Goal: Register for event/course

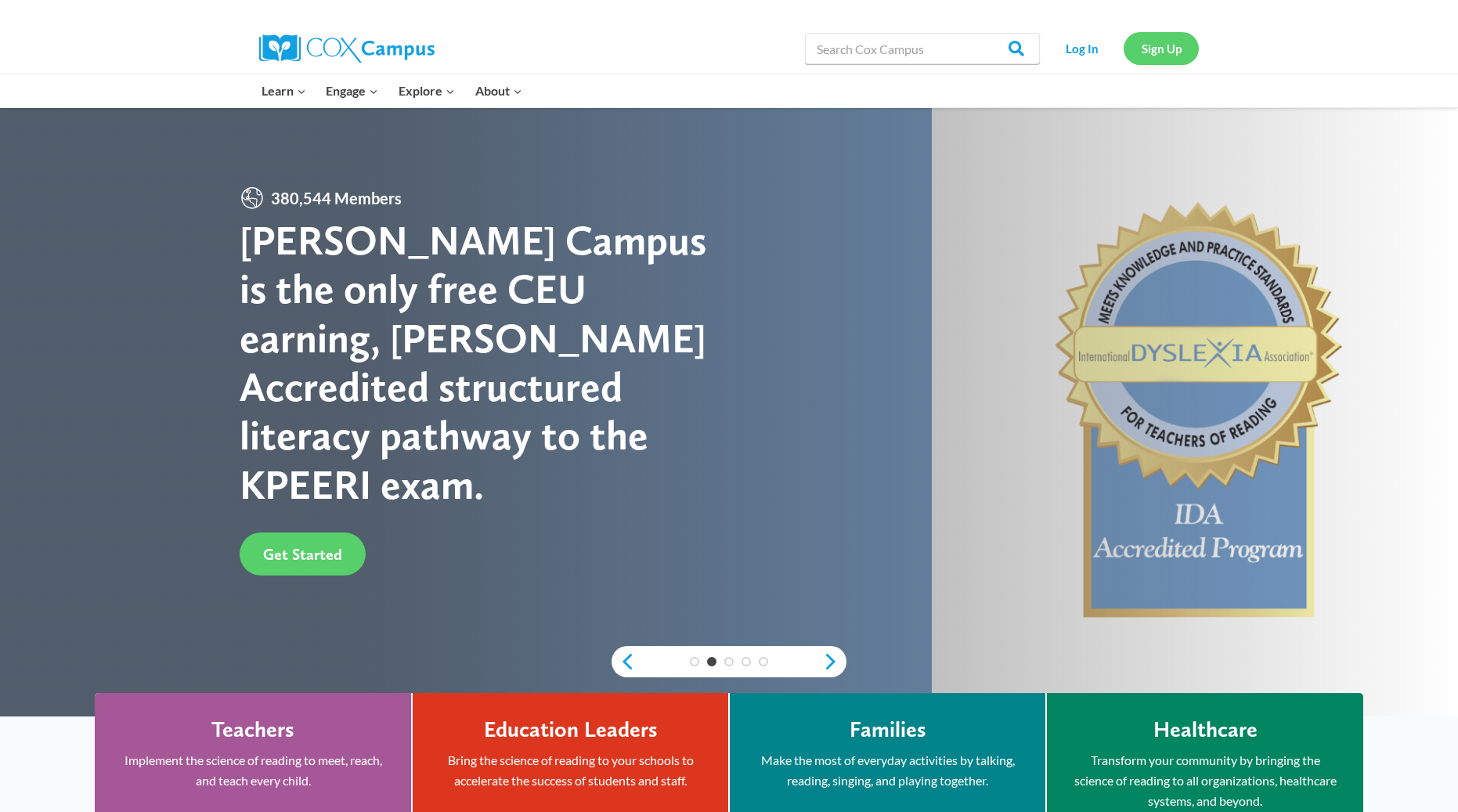
click at [1160, 52] on link "Sign Up" at bounding box center [1161, 48] width 75 height 32
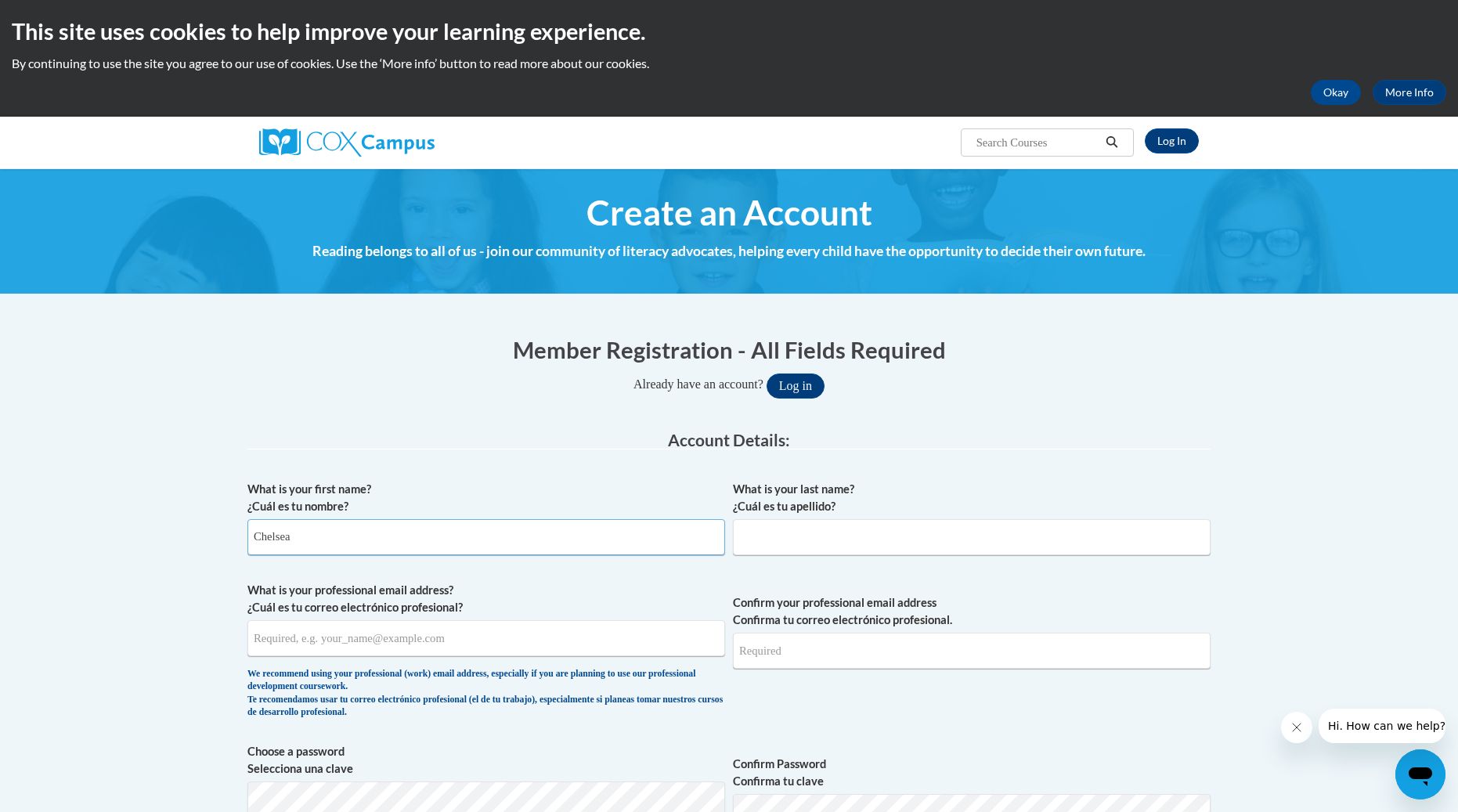
type input "Chelsea"
type input "Punzalan"
type input "chelsea.punzalan@bartonccc.edu"
click at [357, 0] on div "This site uses cookies to help improve your learning experience. By continuing …" at bounding box center [729, 58] width 1458 height 117
click at [470, 644] on input "chelsea.punzalan@bartonccc.edu" at bounding box center [486, 638] width 478 height 36
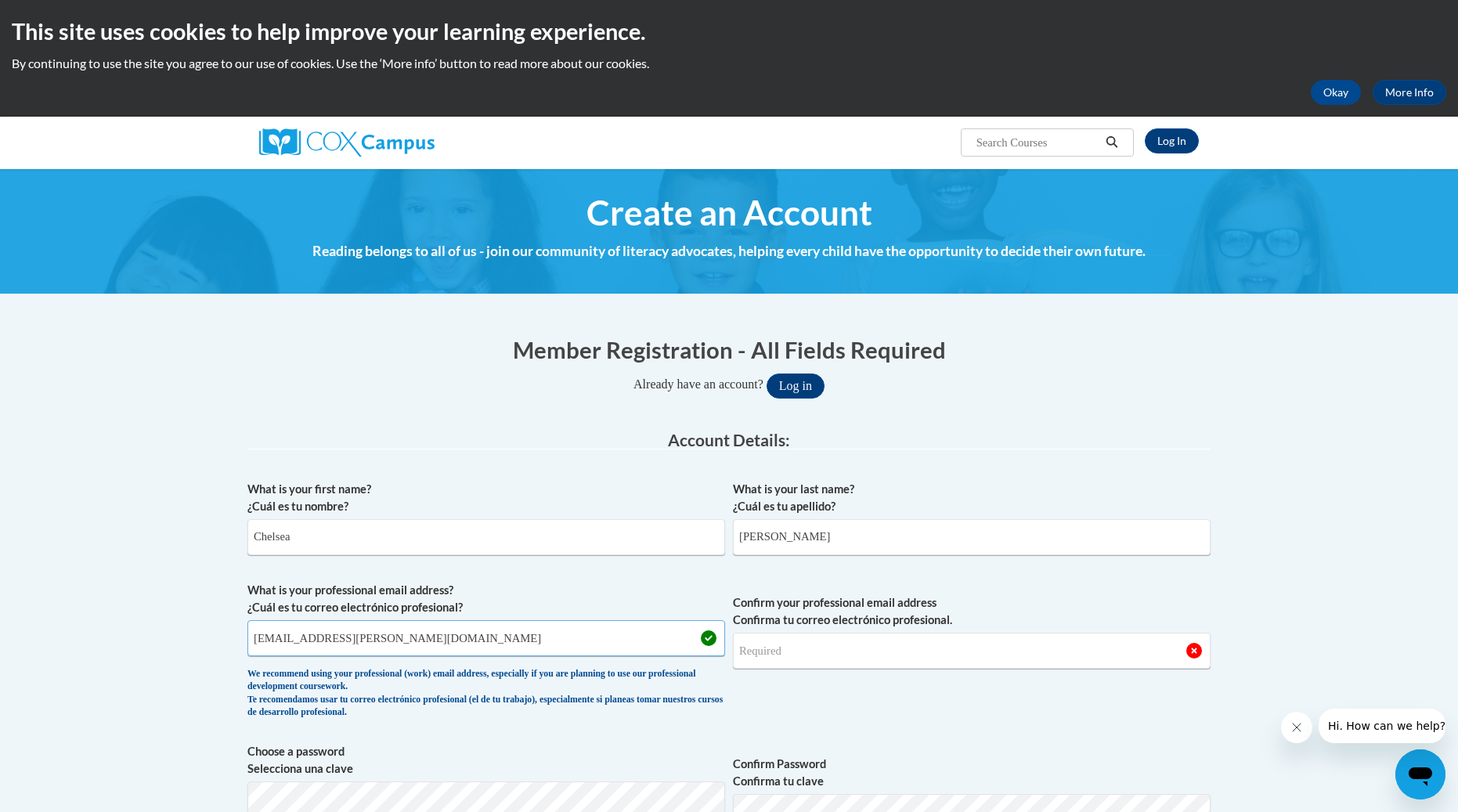
click at [470, 644] on input "chelsea.punzalan@bartonccc.edu" at bounding box center [486, 638] width 478 height 36
click at [469, 643] on input "chelsea.punzalan@bartonccc.edu" at bounding box center [486, 638] width 478 height 36
paste input "chelsea.punzalan@cougar.bartonccc.edu"
type input "chelsea.punzalan@cougar.bartonccc.edu"
click at [790, 651] on input "Confirm your professional email address Confirma tu correo electrónico profesio…" at bounding box center [972, 650] width 478 height 36
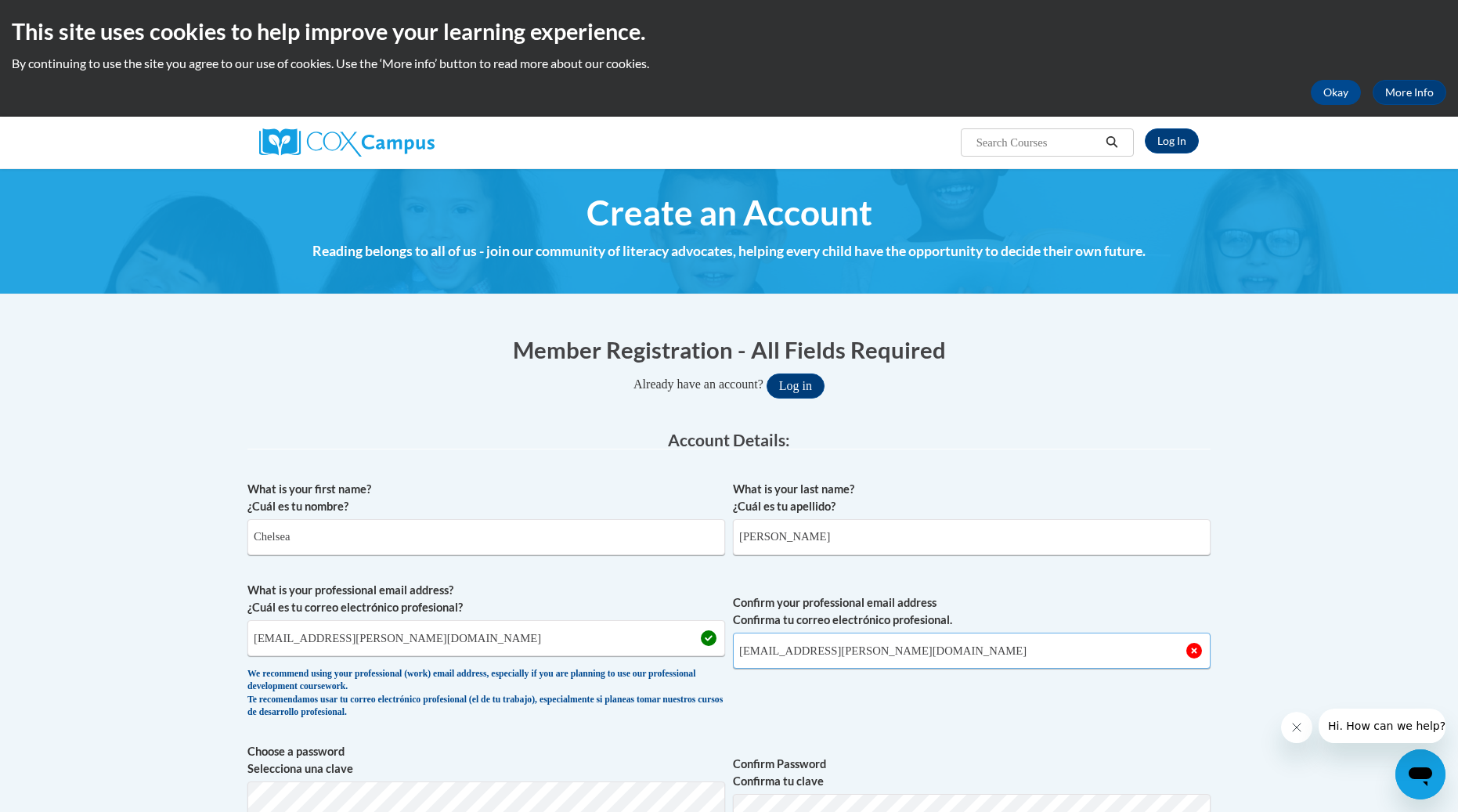
type input "chelsea.punzalan@cougar.bartonccc.edu"
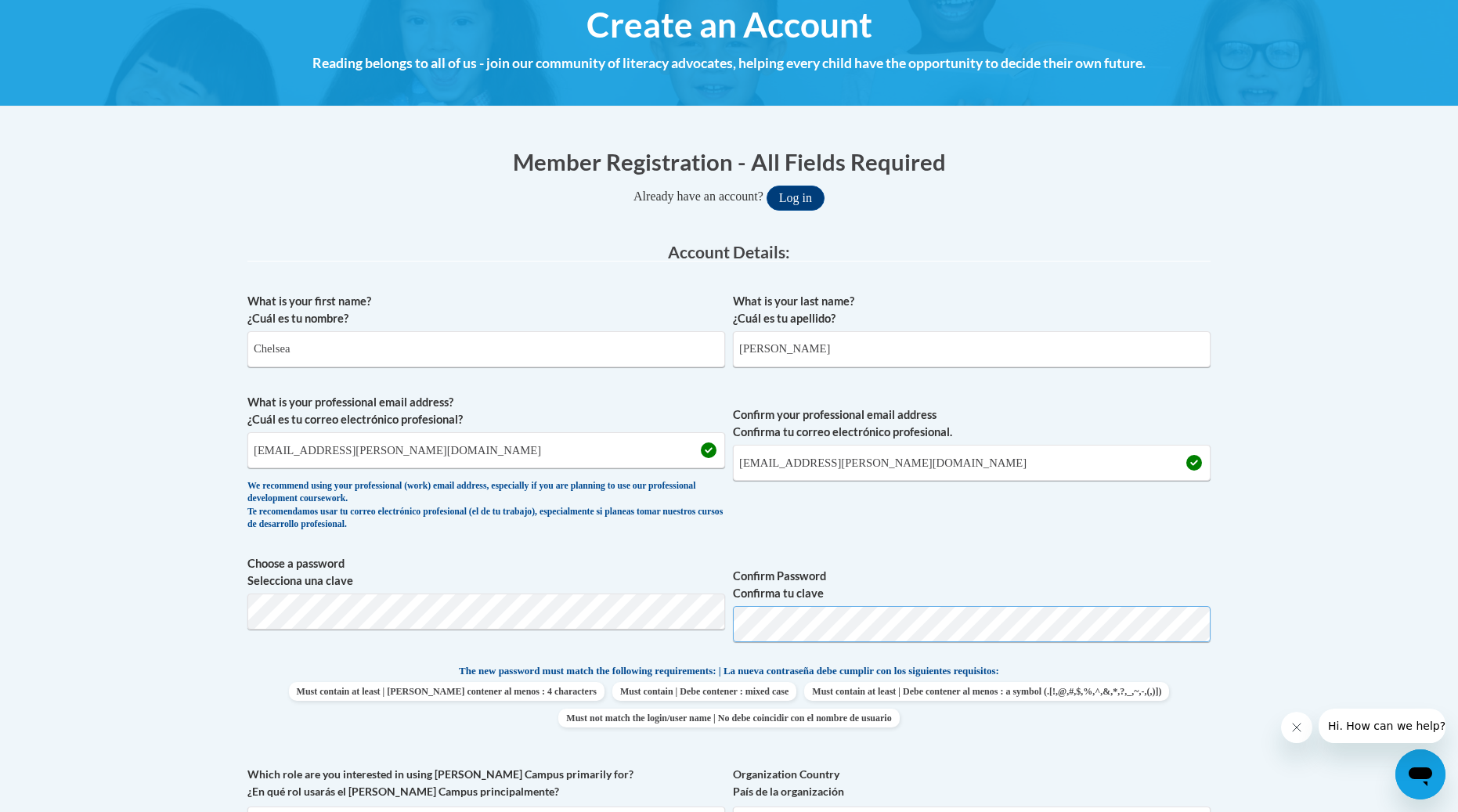
scroll to position [250, 0]
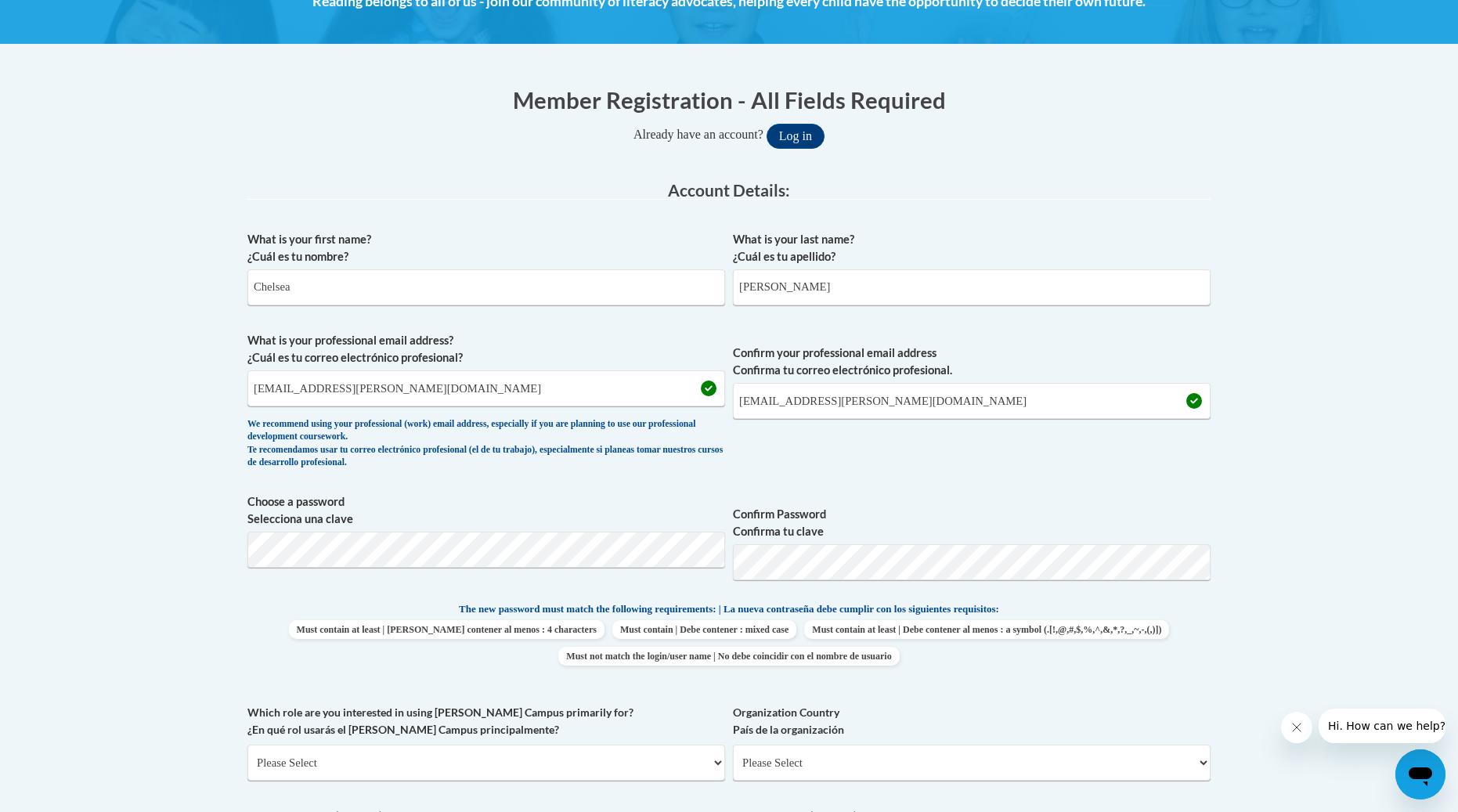
click at [1112, 506] on label "Confirm Password Confirma tu clave" at bounding box center [972, 523] width 478 height 34
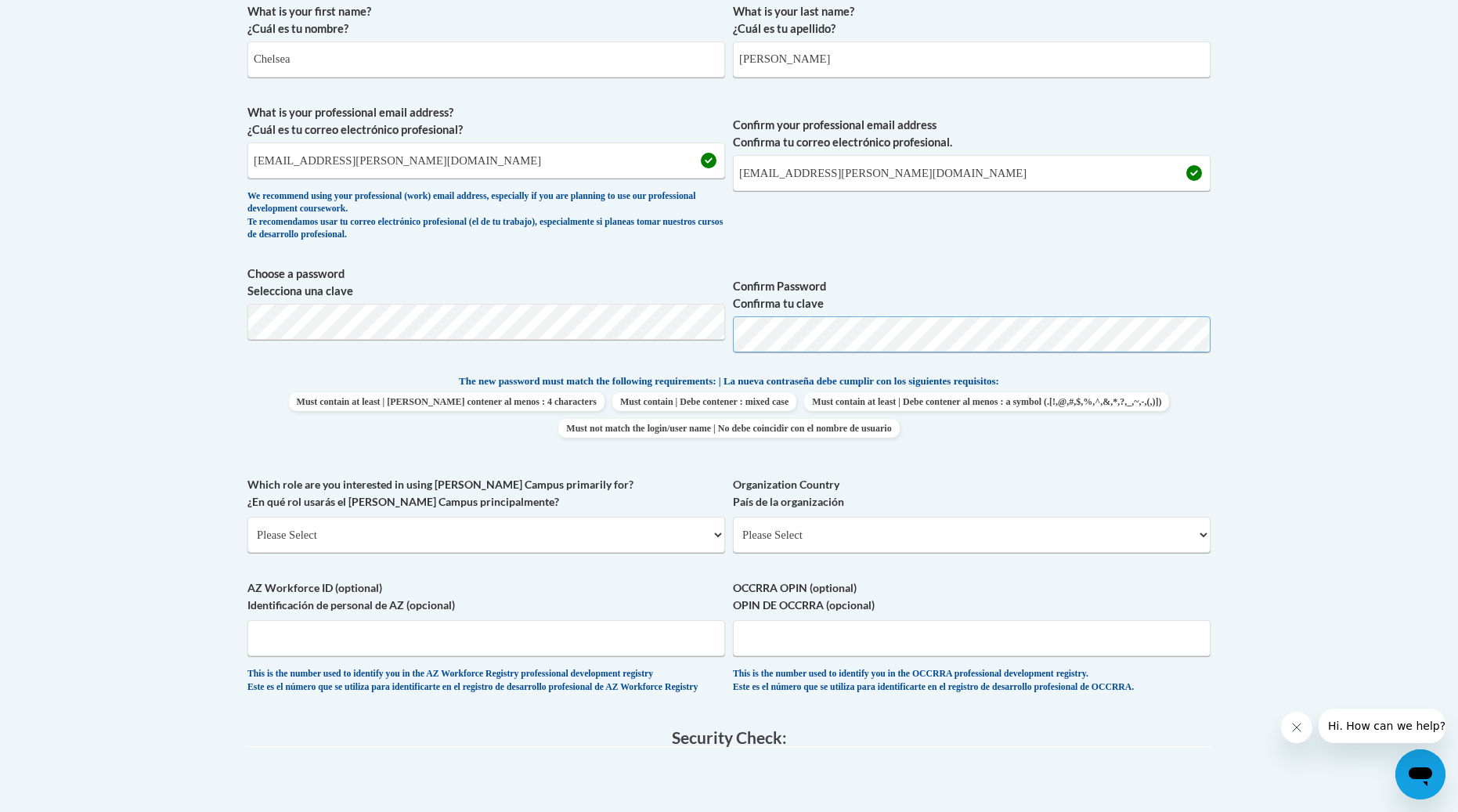
scroll to position [483, 0]
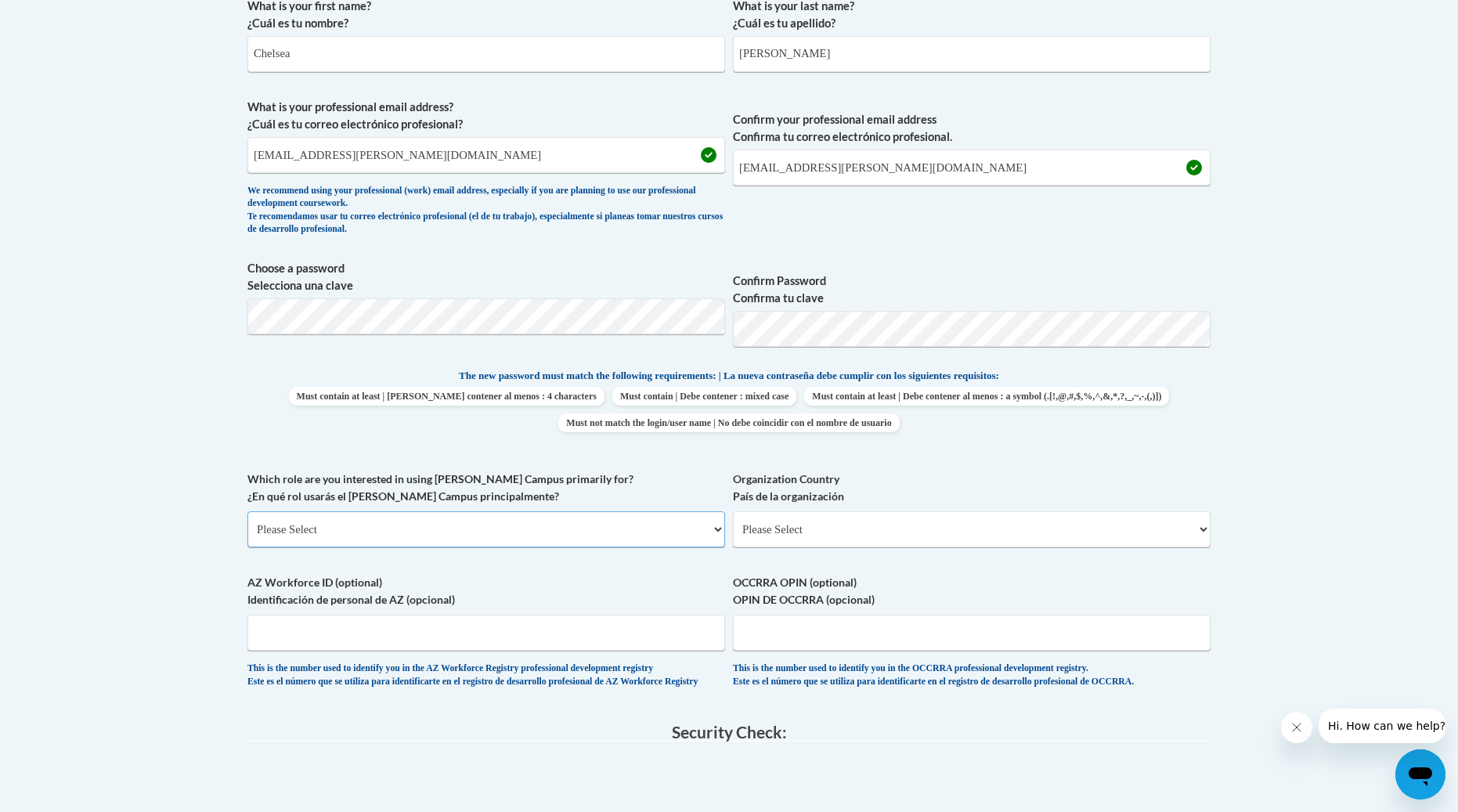
select select "5a18ea06-2b54-4451-96f2-d152daf9eac5"
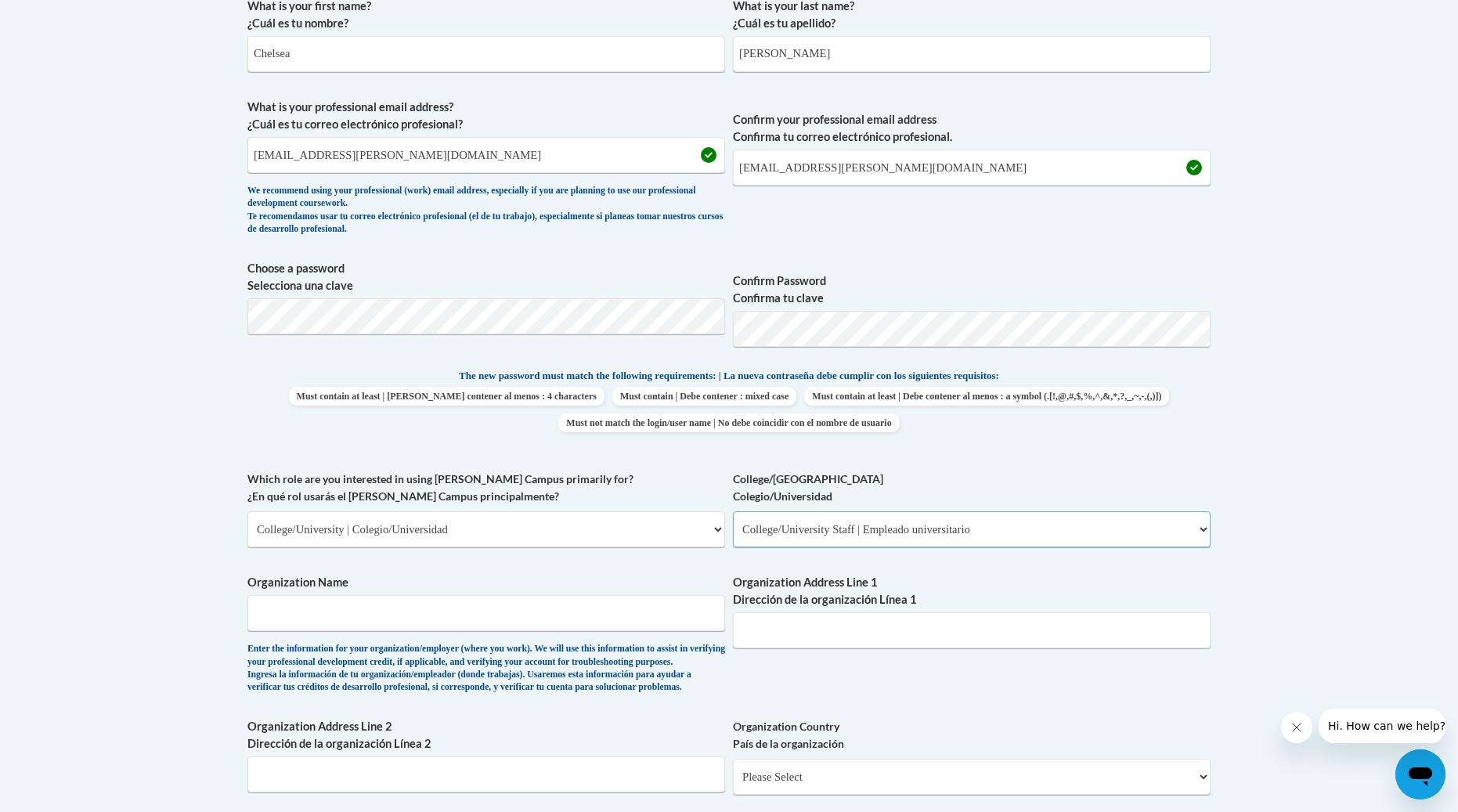
select select "99b32b07-cffc-426c-8bf6-0cd77760d84b"
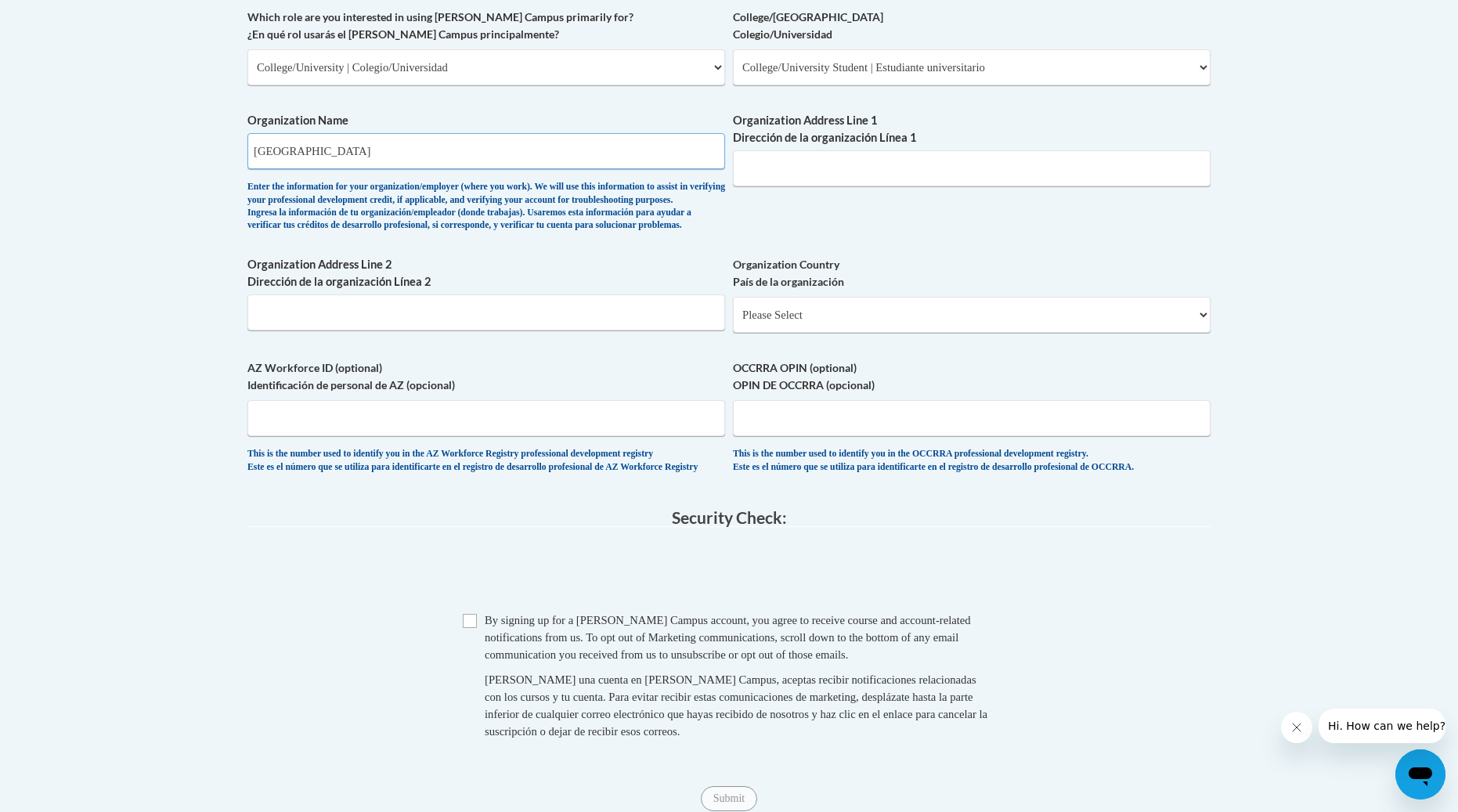
scroll to position [953, 0]
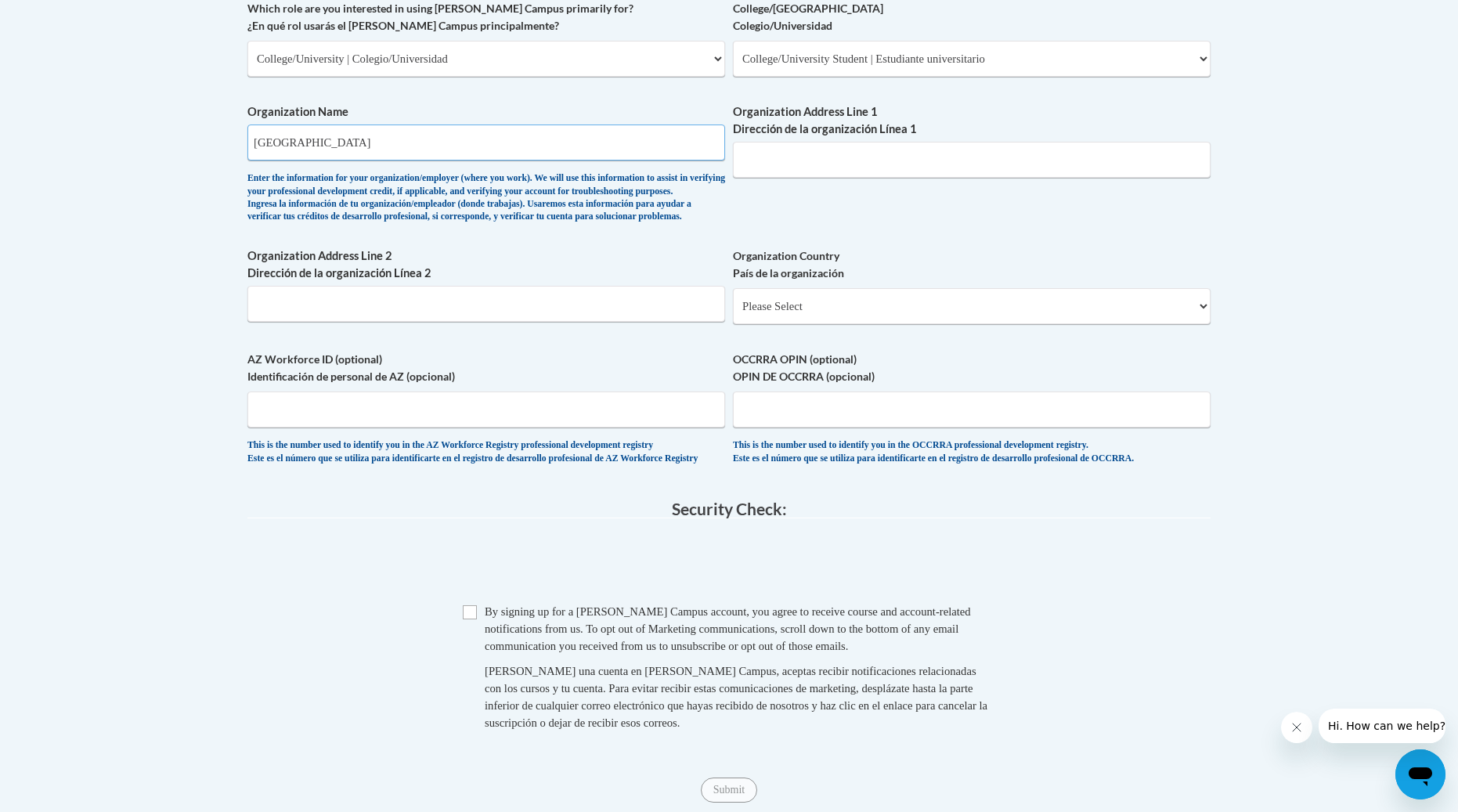
type input "Barton County Community College"
click at [467, 619] on input "Checkbox" at bounding box center [470, 612] width 14 height 14
checkbox input "true"
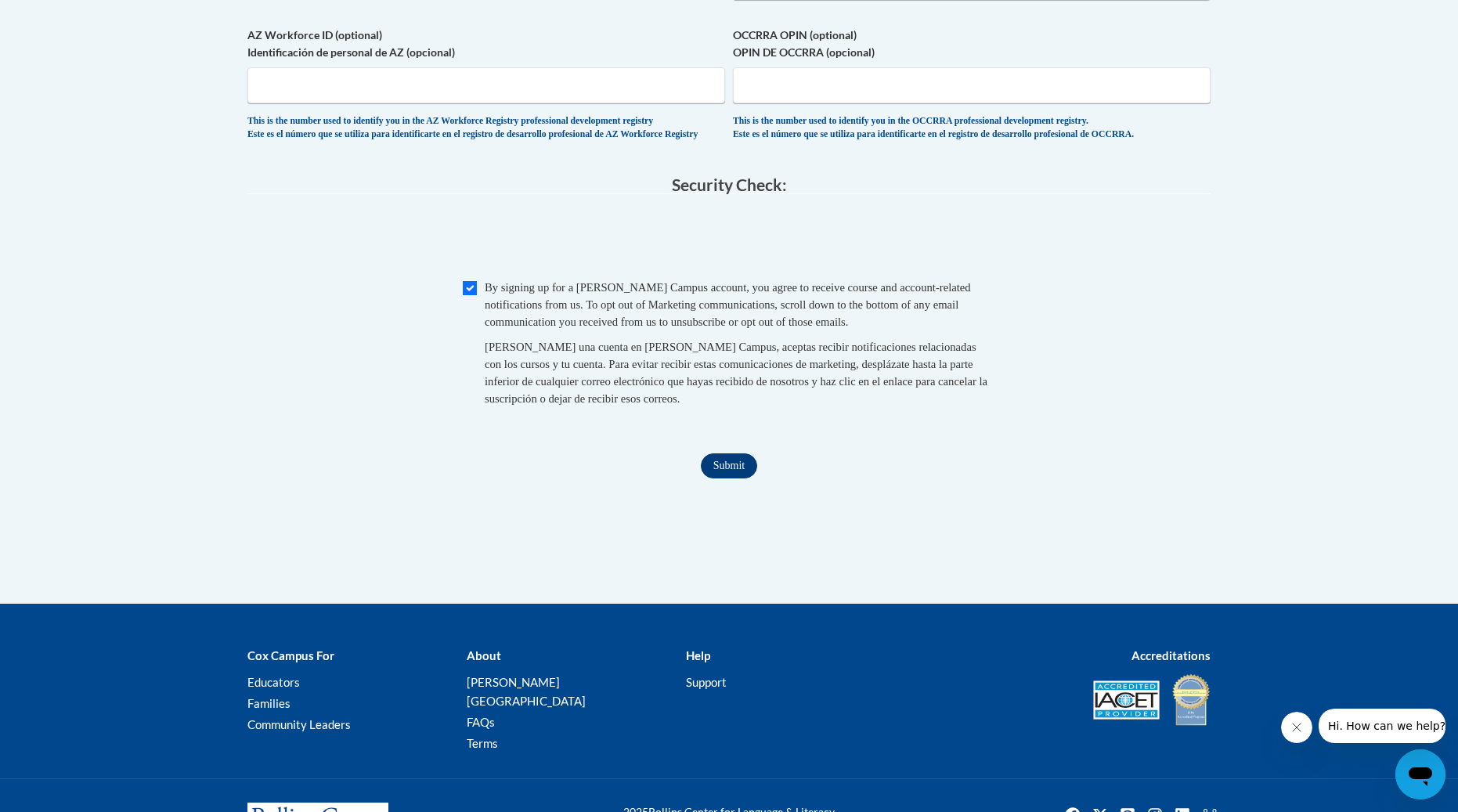
click at [744, 477] on input "Submit" at bounding box center [729, 466] width 56 height 25
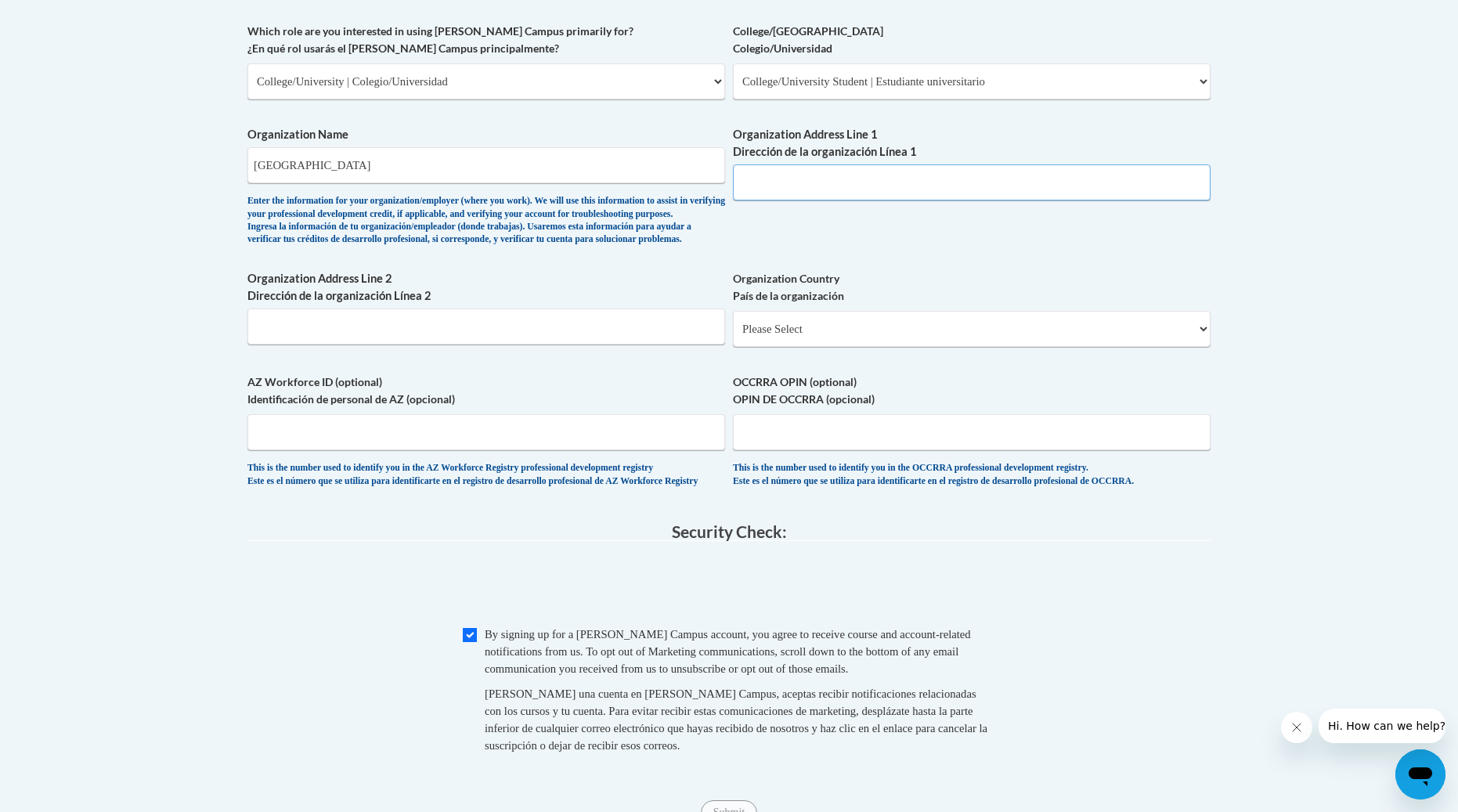
scroll to position [929, 0]
click at [782, 174] on input "Organization Address Line 1 Dirección de la organización Línea 1" at bounding box center [972, 184] width 478 height 36
click at [817, 175] on input "Organization Address Line 1 Dirección de la organización Línea 1" at bounding box center [972, 184] width 478 height 36
paste input "245 NE 30 RD"
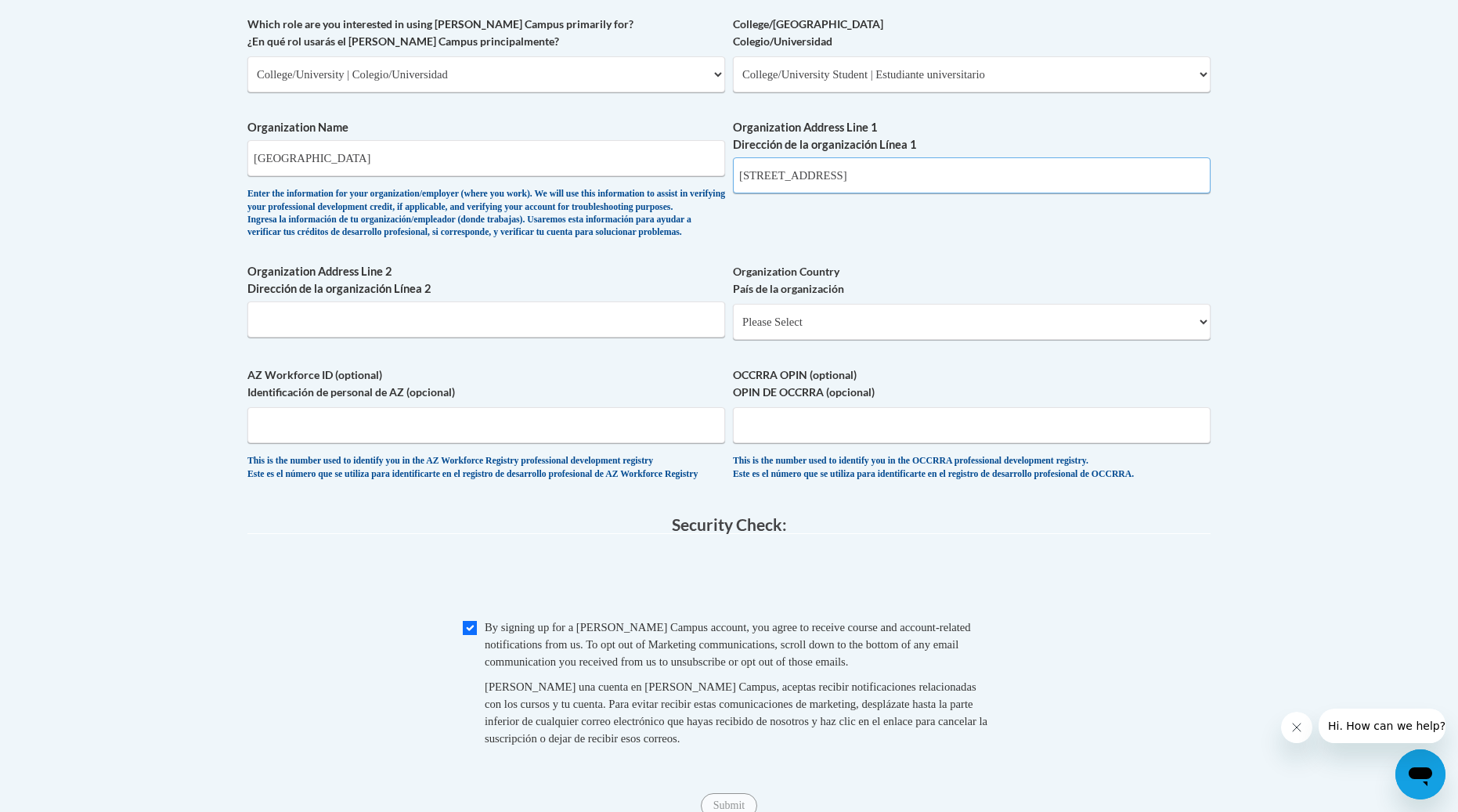
scroll to position [938, 0]
type input "245 NE 30 RD"
select select "ad49bcad-a171-4b2e-b99c-48b446064914"
select select
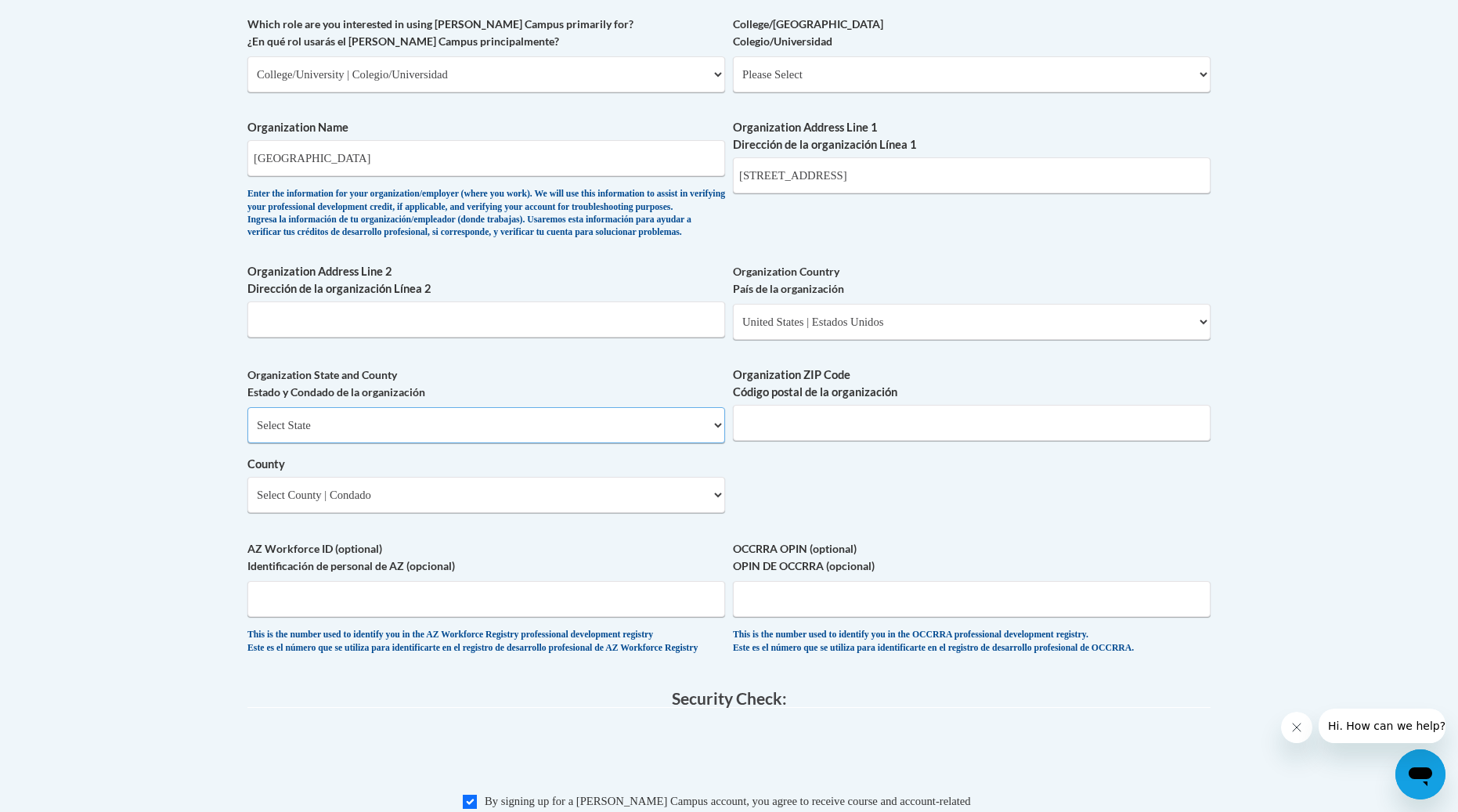
scroll to position [936, 0]
select select "Kansas"
select select
type input "67530"
select select "Barton"
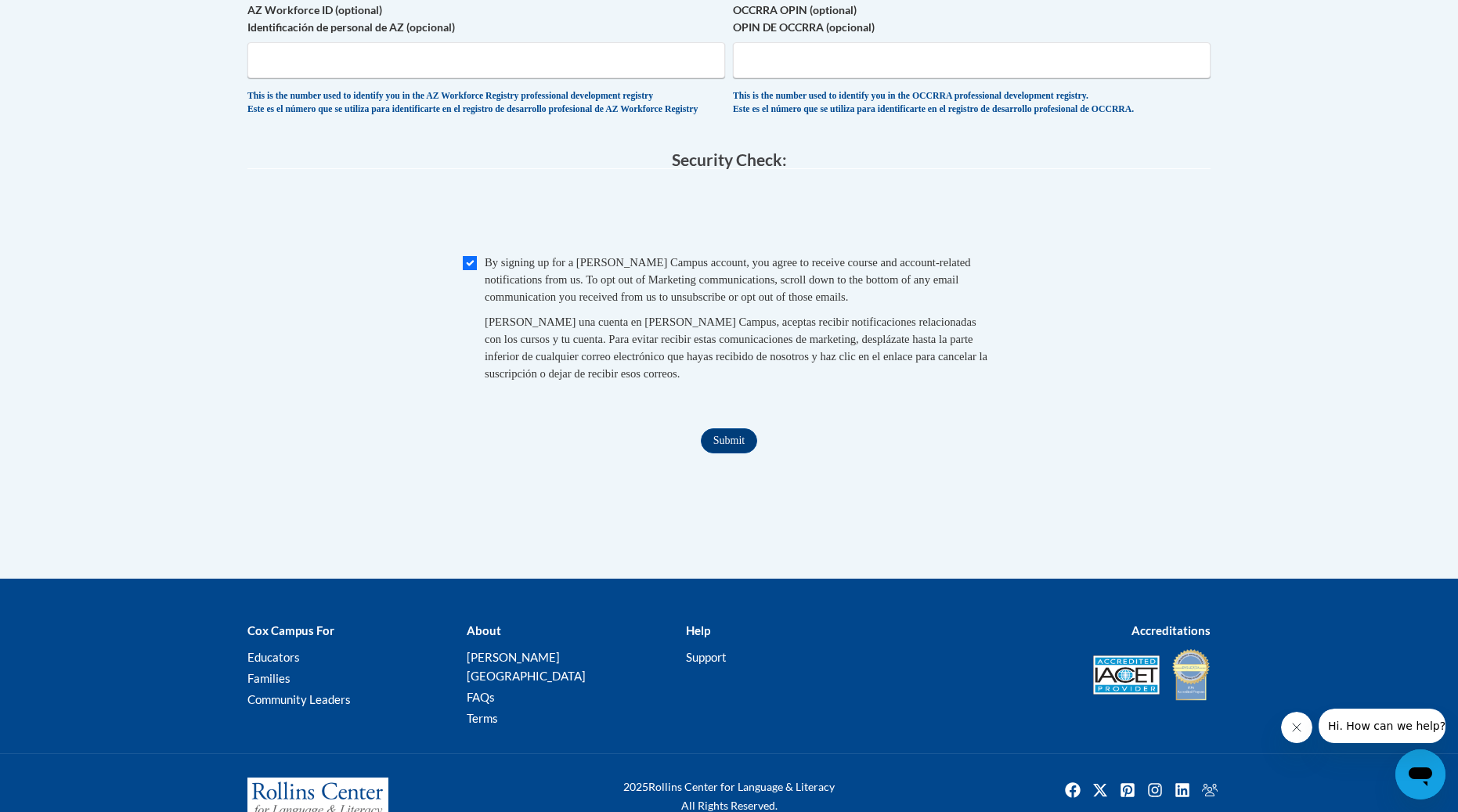
scroll to position [1474, 0]
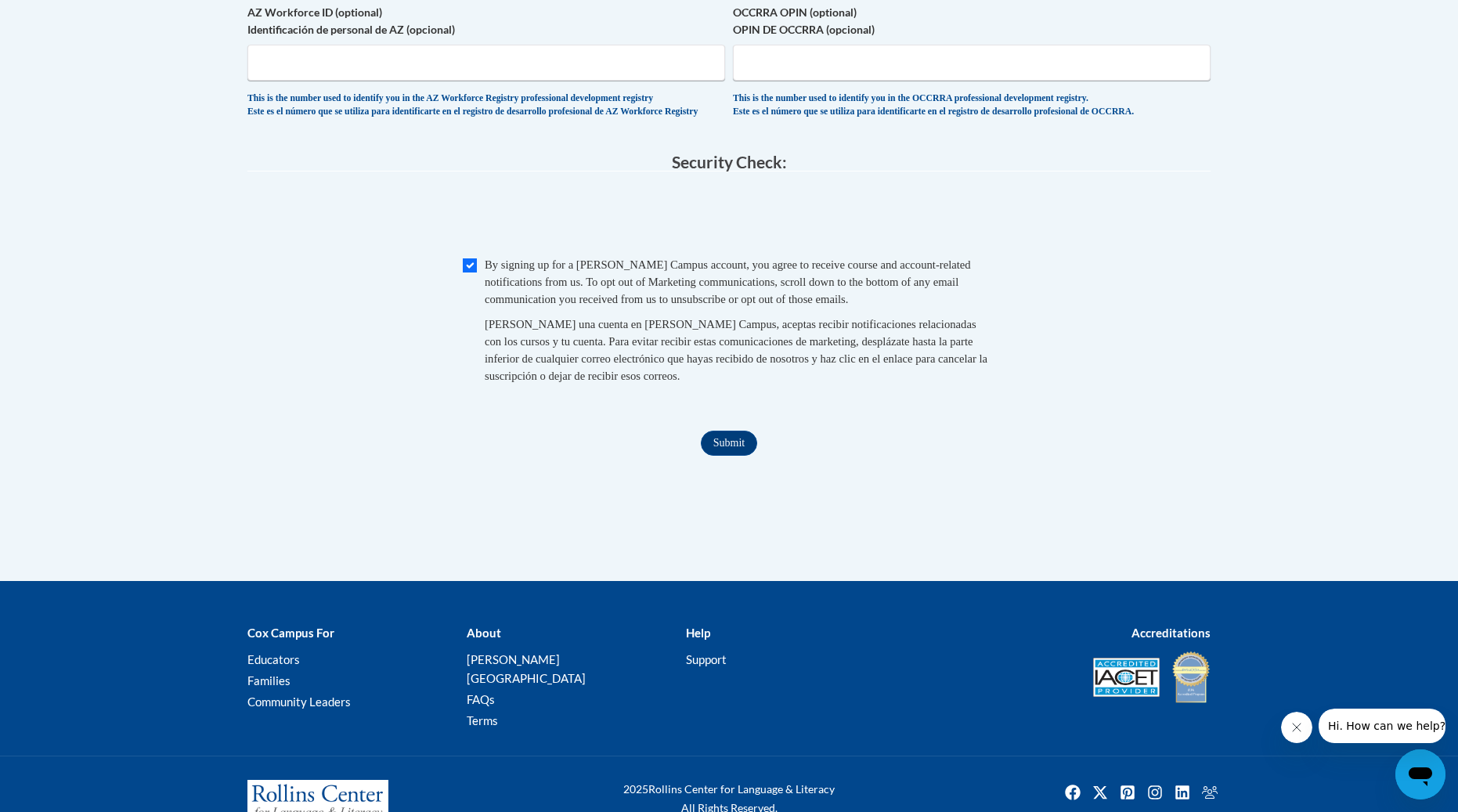
click at [740, 448] on input "Submit" at bounding box center [729, 443] width 56 height 25
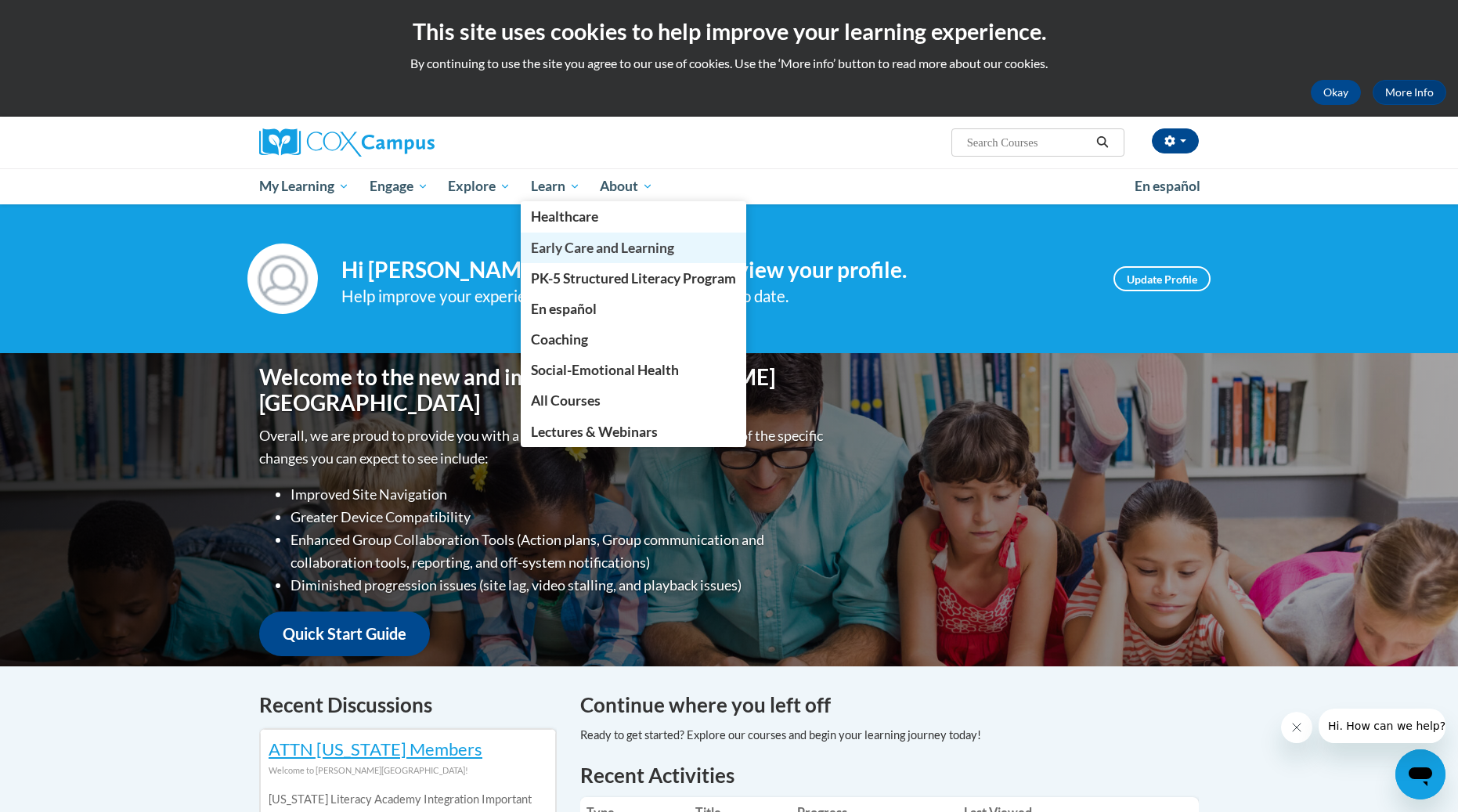
click at [561, 237] on link "Early Care and Learning" at bounding box center [633, 247] width 225 height 30
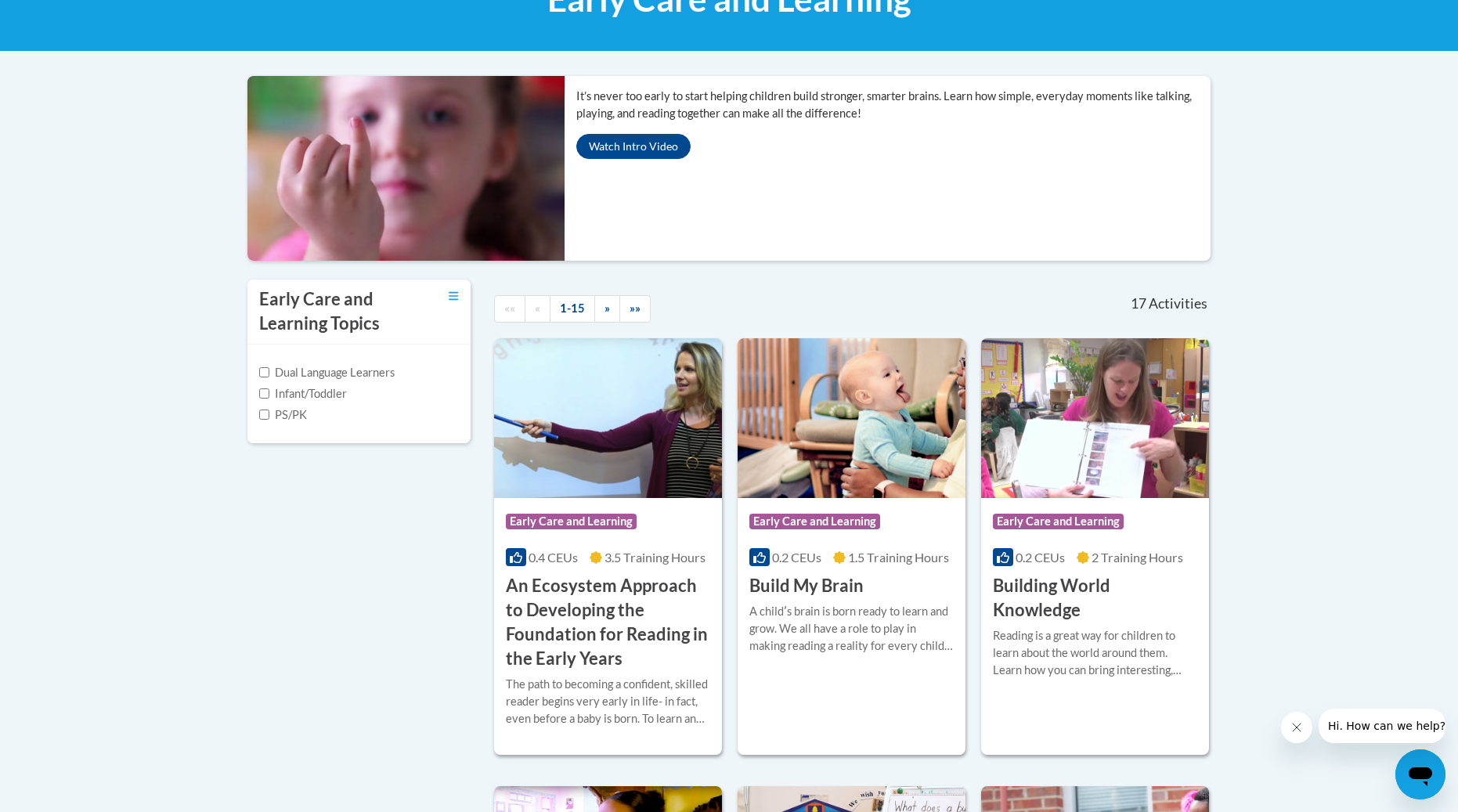
scroll to position [208, 0]
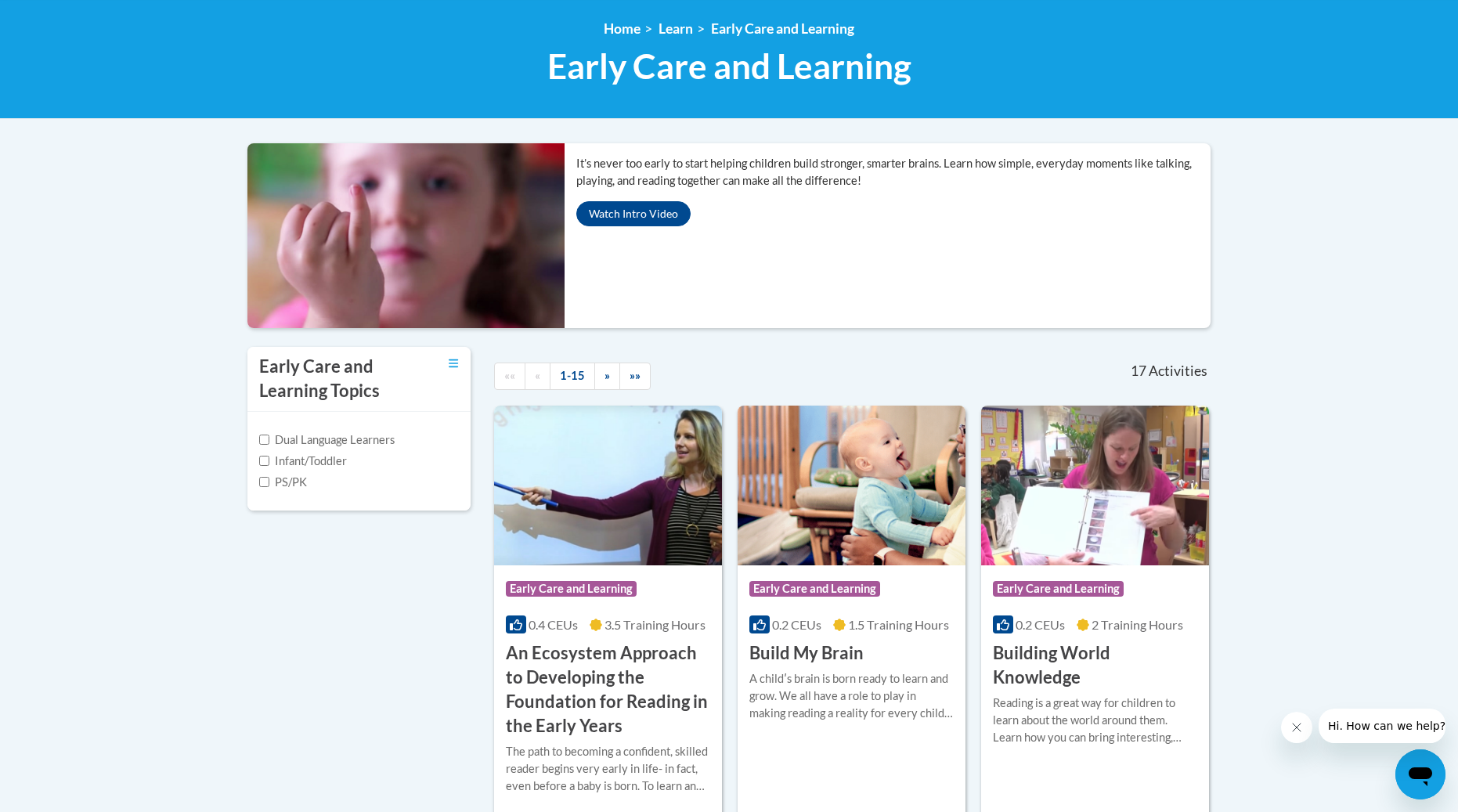
click at [301, 469] on label "Infant/Toddler" at bounding box center [303, 462] width 88 height 17
click at [270, 465] on input "Infant/Toddler" at bounding box center [264, 461] width 10 height 10
checkbox input "true"
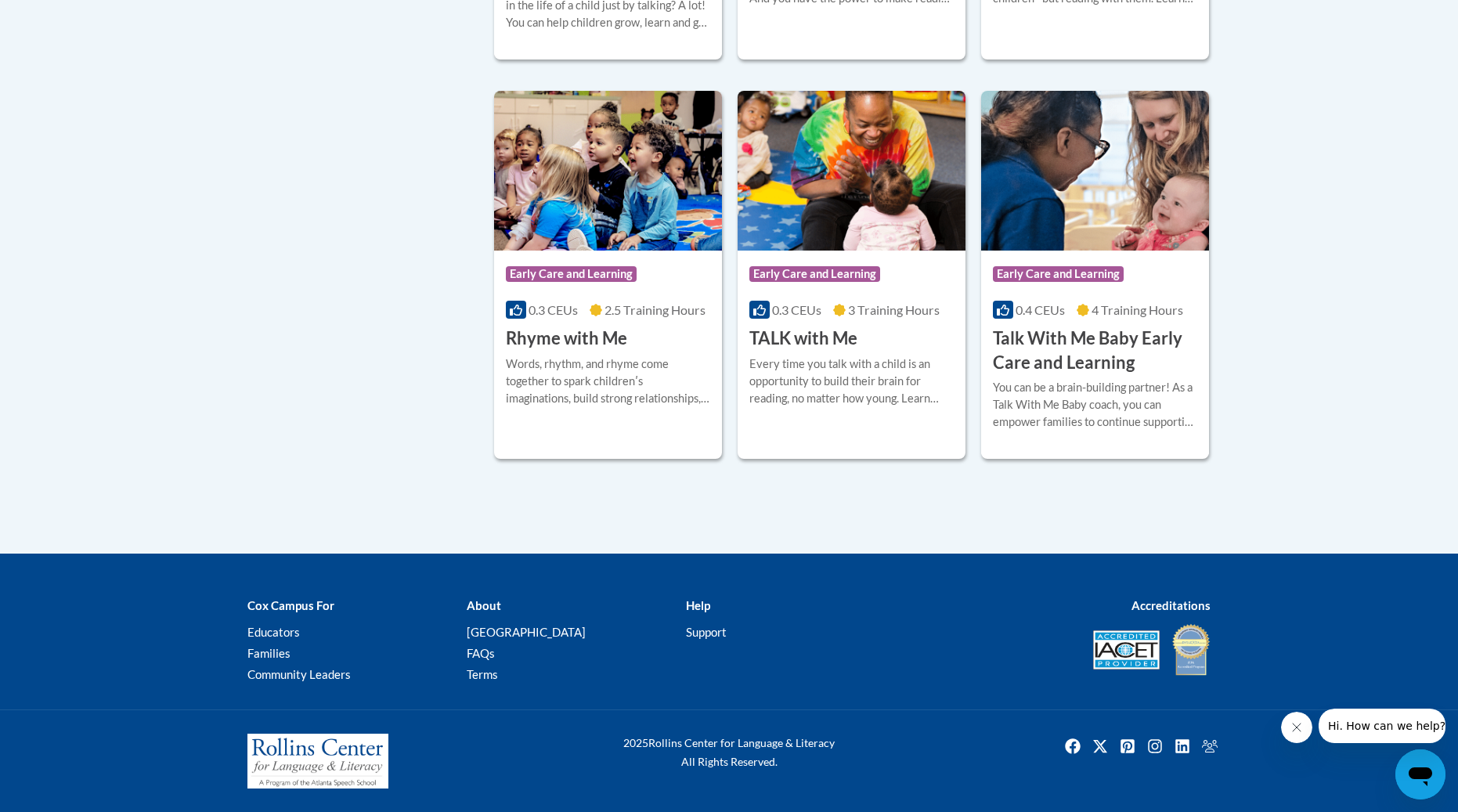
scroll to position [1507, 0]
click at [1065, 375] on h3 "Talk With Me Baby Early Care and Learning" at bounding box center [1095, 350] width 205 height 48
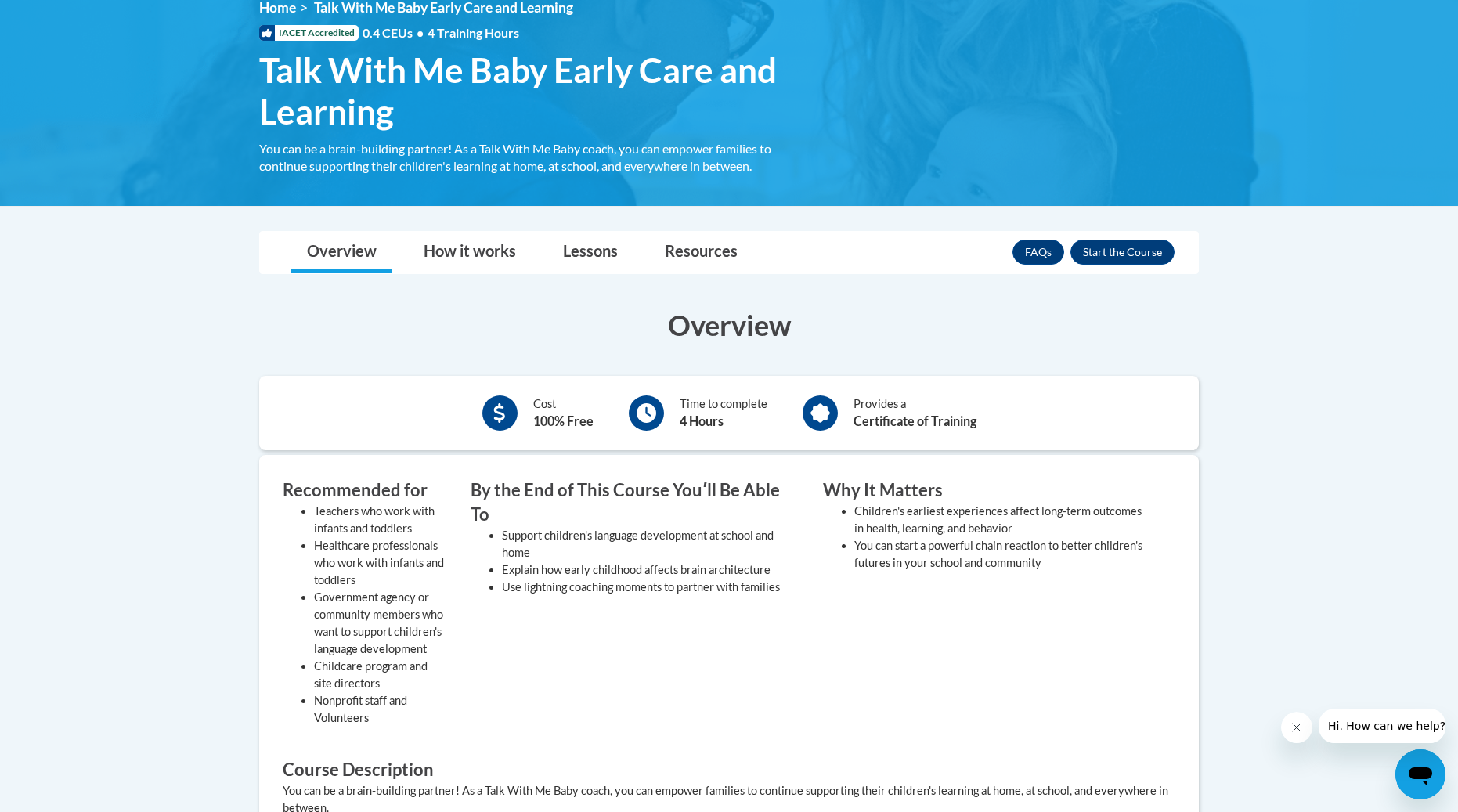
scroll to position [205, 0]
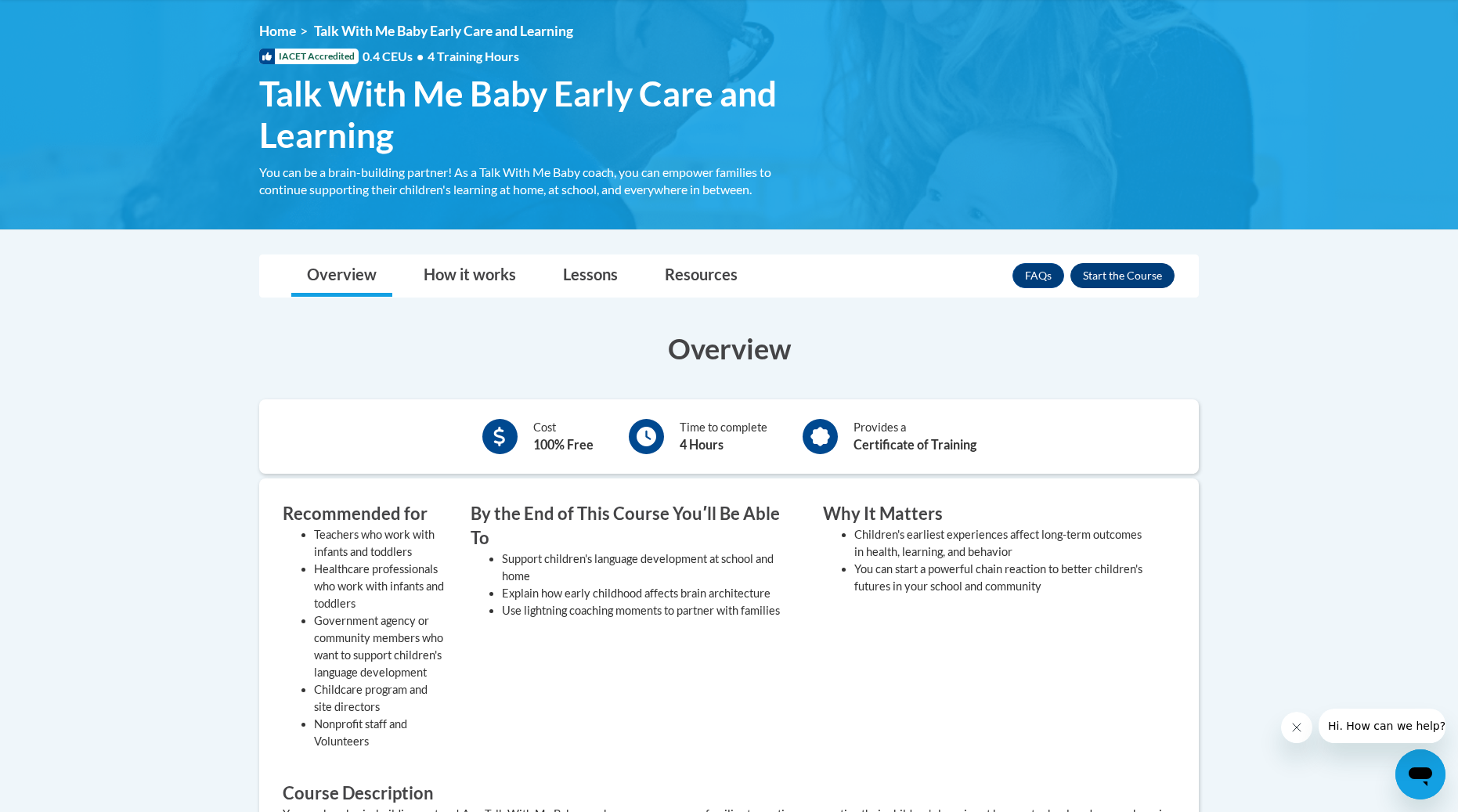
click at [1115, 278] on button "Enroll" at bounding box center [1122, 276] width 104 height 25
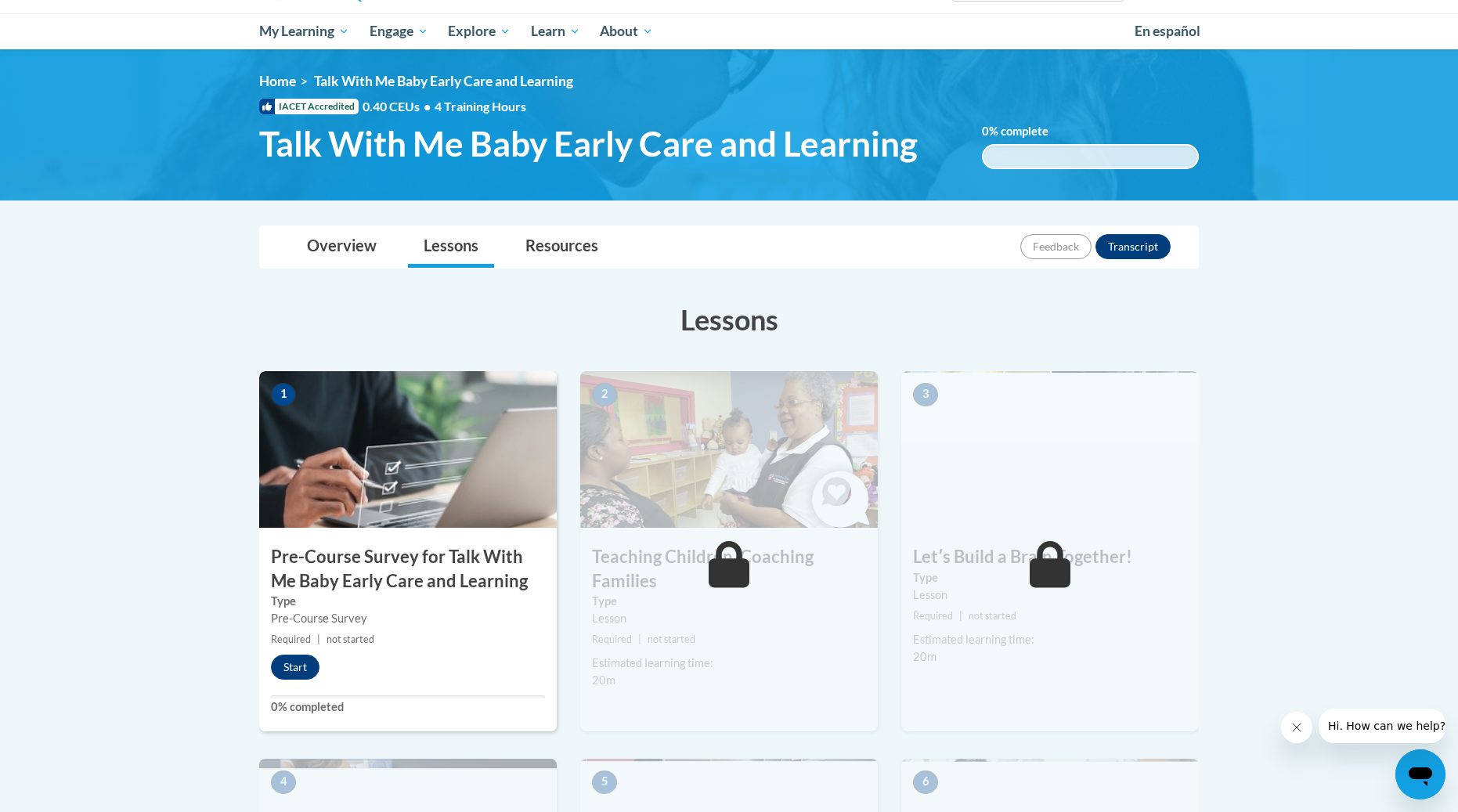
scroll to position [156, 0]
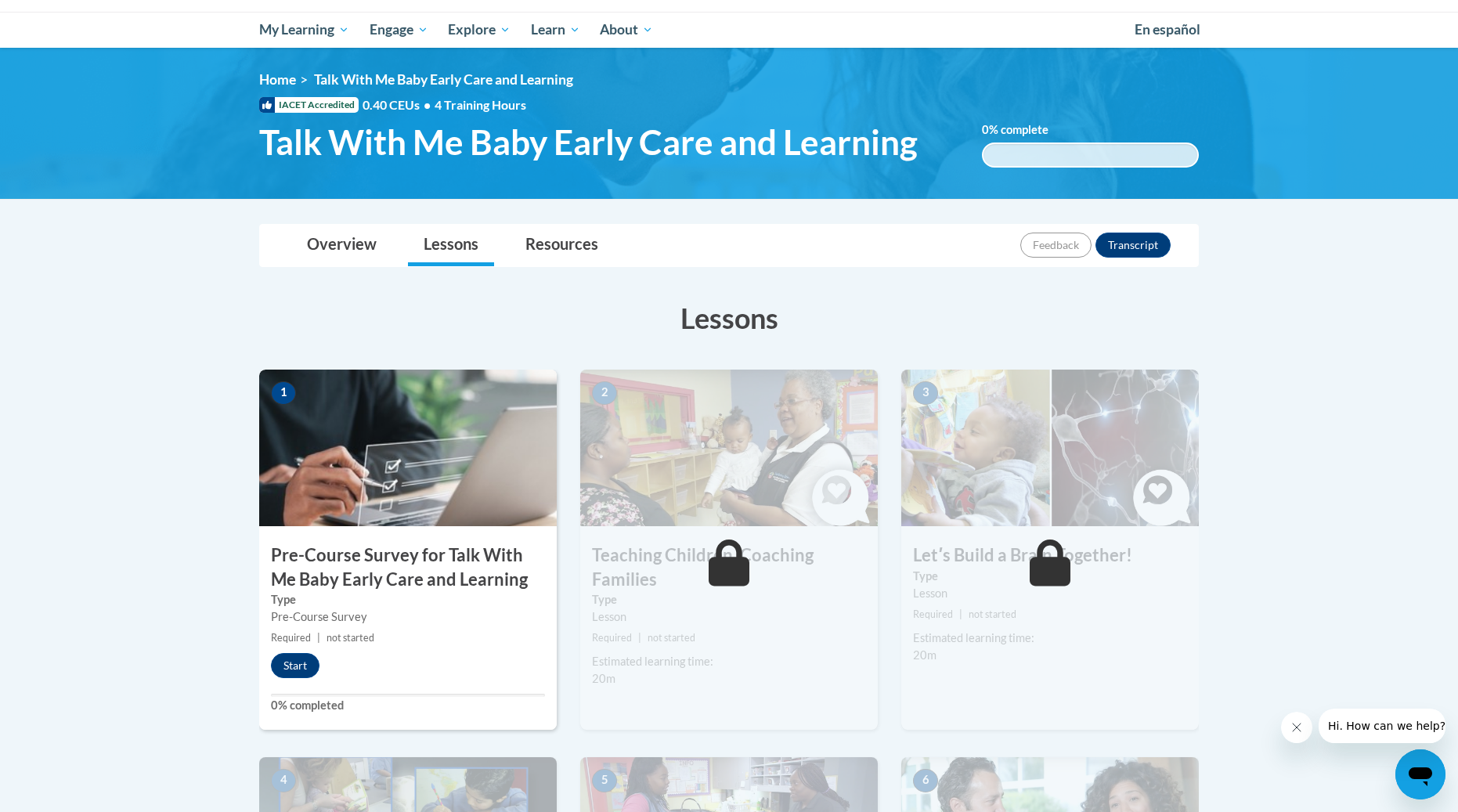
click at [462, 512] on img at bounding box center [408, 447] width 297 height 156
click at [285, 658] on button "Start" at bounding box center [295, 665] width 48 height 25
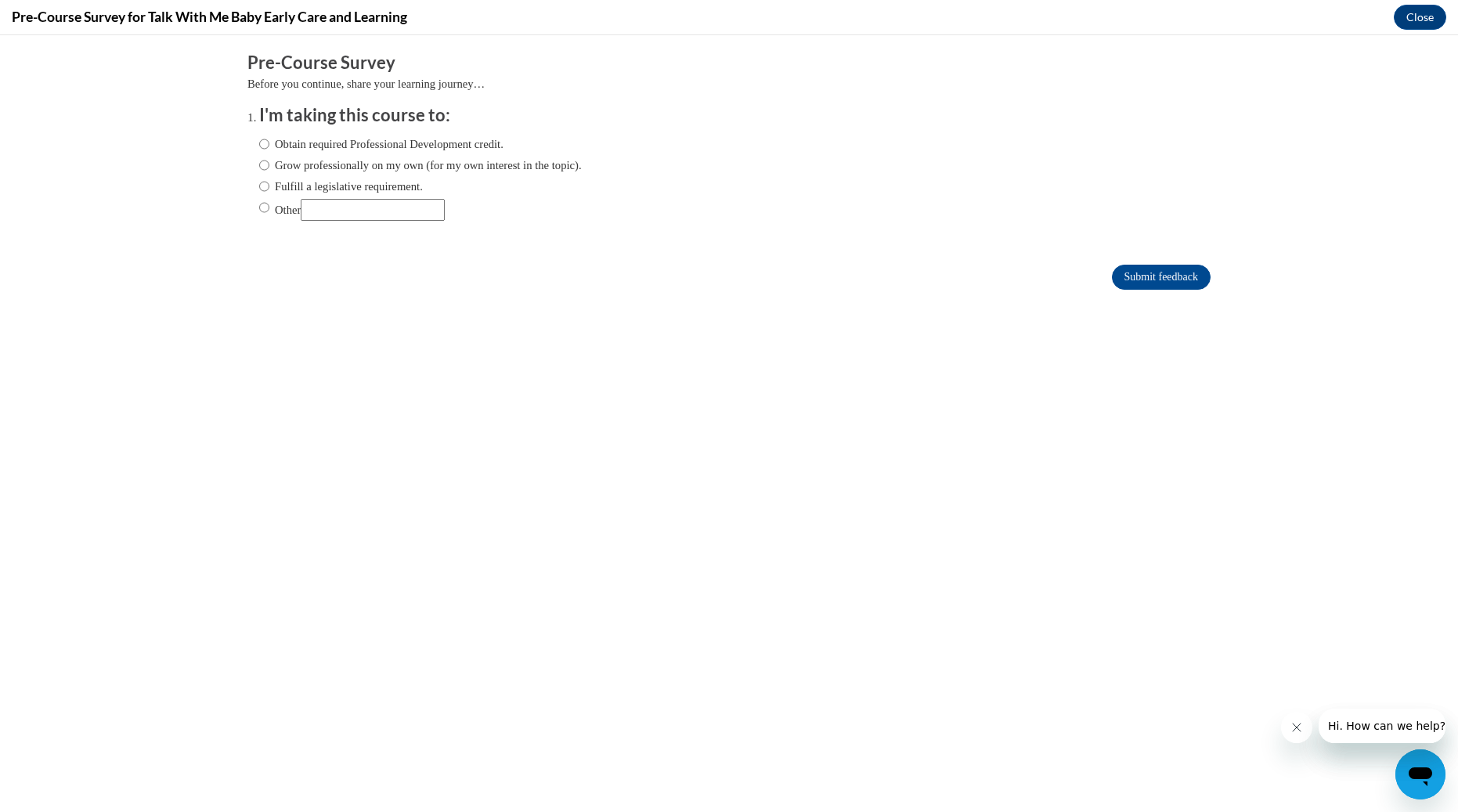
scroll to position [0, 0]
click at [461, 136] on label "Obtain required Professional Development credit." at bounding box center [382, 144] width 244 height 17
click at [270, 136] on input "Obtain required Professional Development credit." at bounding box center [264, 144] width 10 height 17
radio input "true"
click at [1144, 284] on input "Submit feedback" at bounding box center [1161, 278] width 98 height 25
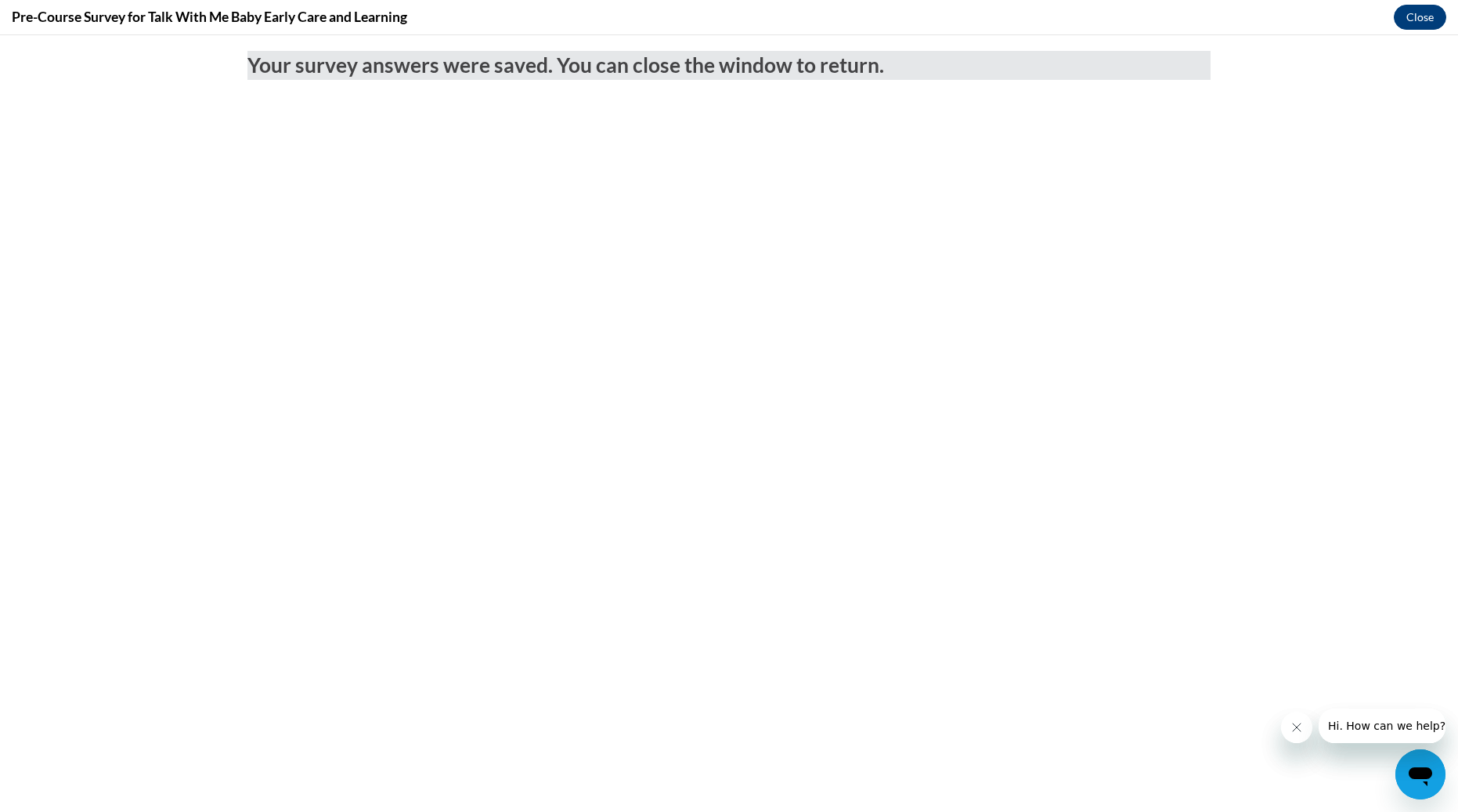
click at [1420, 14] on button "Close" at bounding box center [1420, 17] width 52 height 25
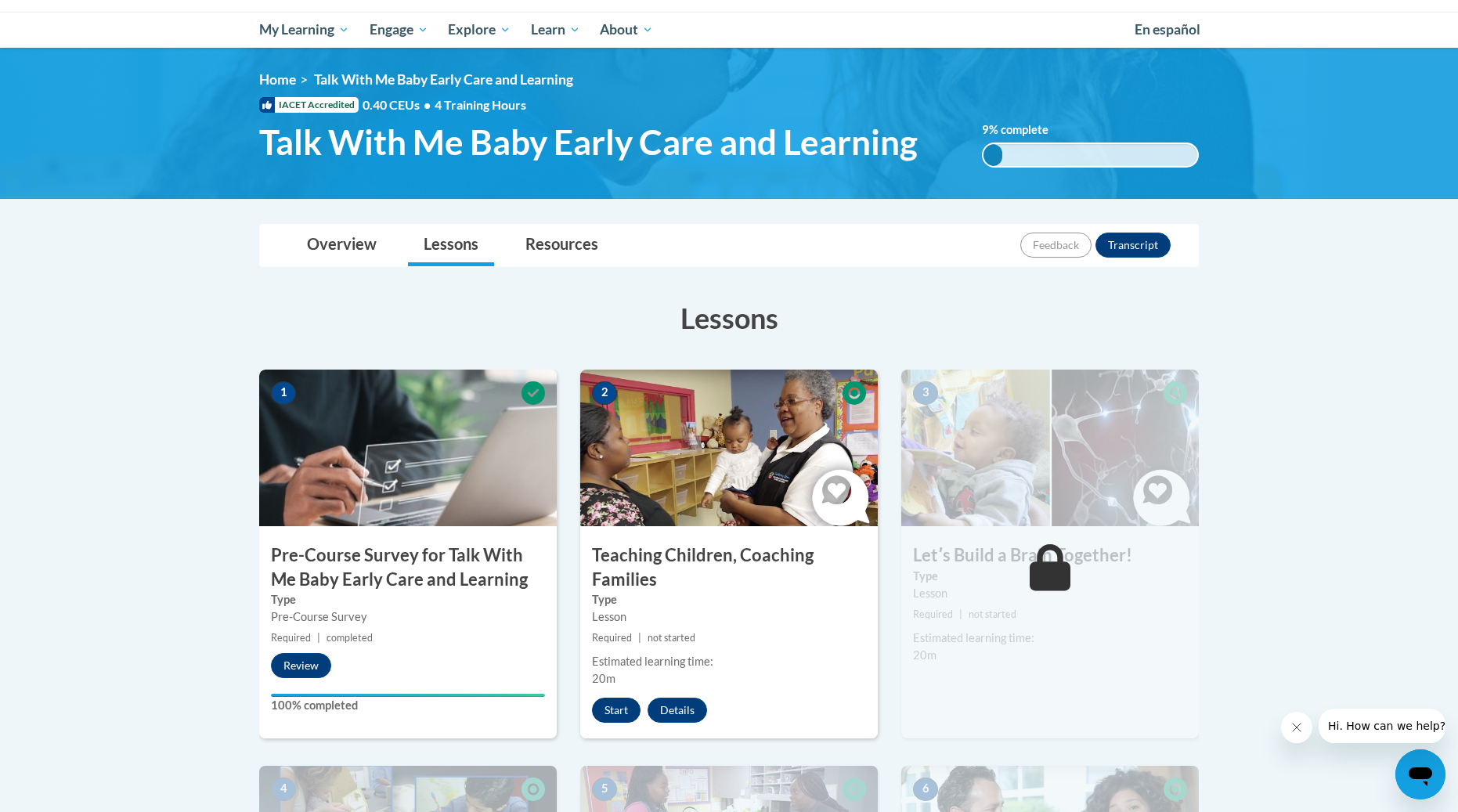
click at [616, 704] on button "Start" at bounding box center [616, 710] width 48 height 25
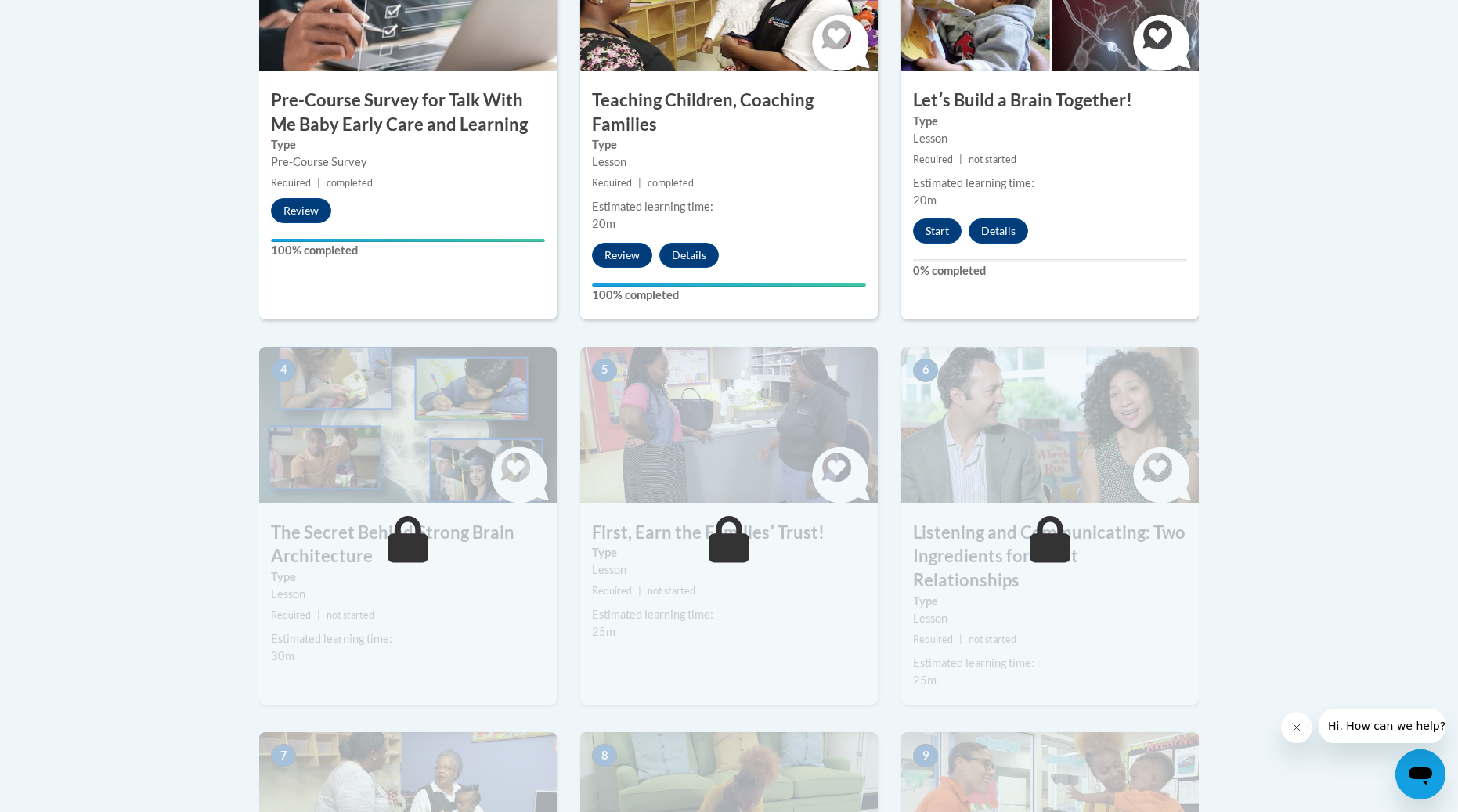
scroll to position [481, 0]
